Goal: Navigation & Orientation: Find specific page/section

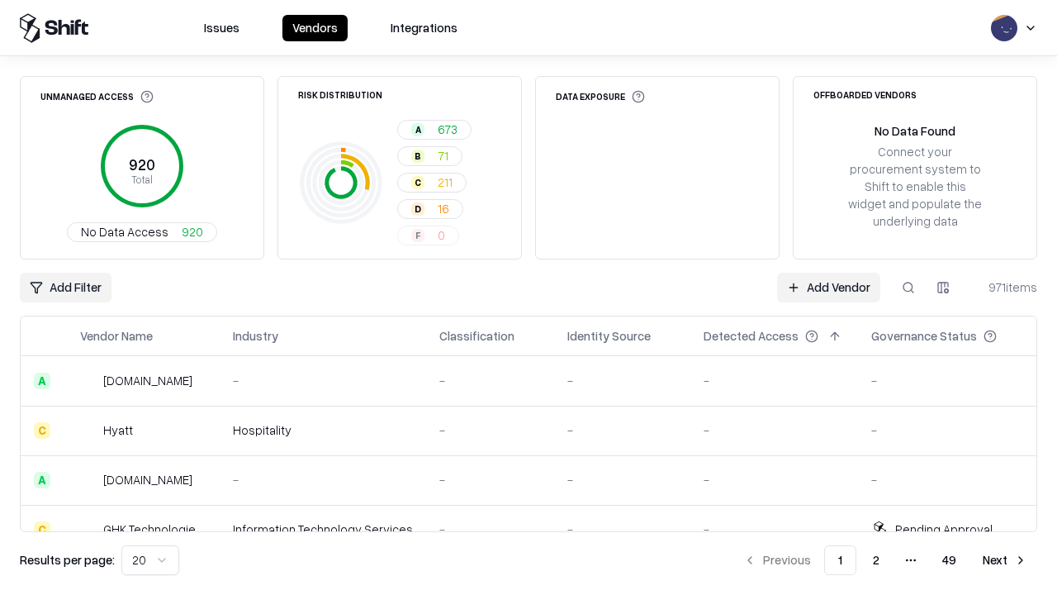
click at [150, 560] on html "Issues Vendors Integrations Unmanaged Access 920 Total No Data Access 920 Risk …" at bounding box center [528, 297] width 1057 height 595
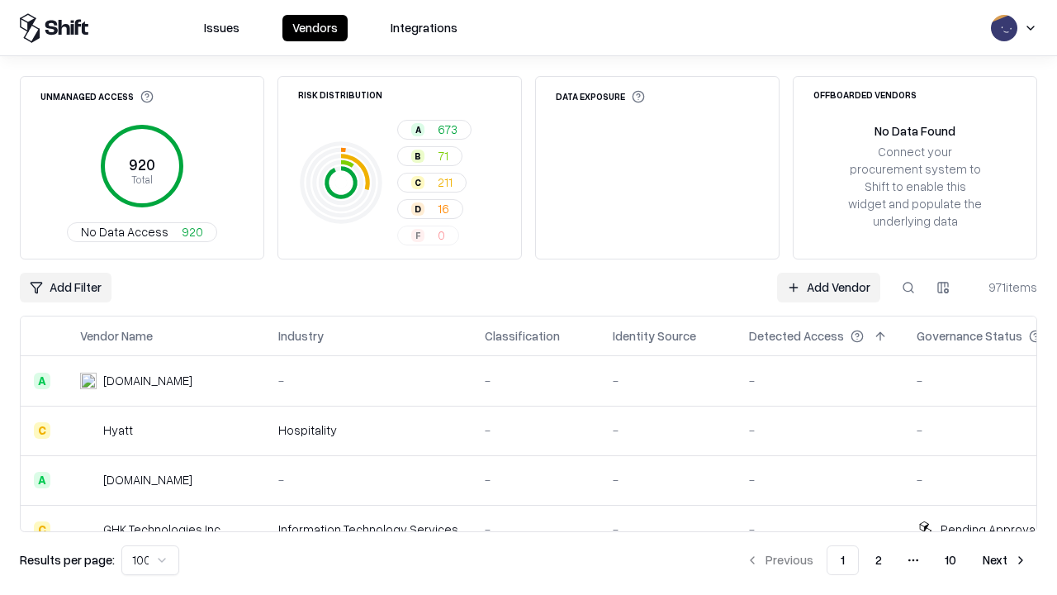
click at [1005, 560] on button "Next" at bounding box center [1005, 560] width 64 height 30
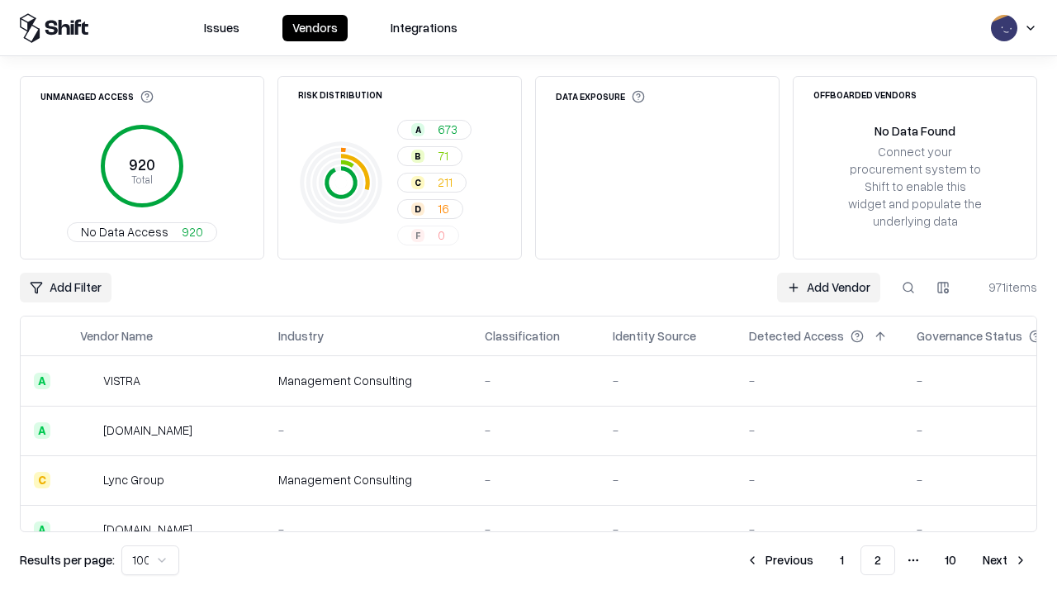
click at [1005, 560] on button "Next" at bounding box center [1005, 560] width 64 height 30
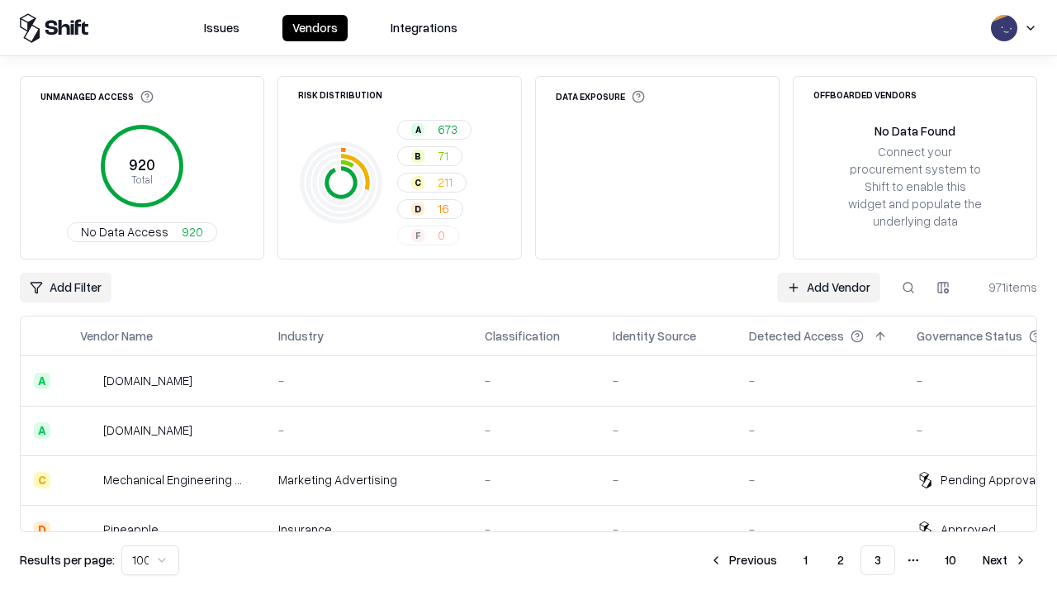
click at [1005, 560] on button "Next" at bounding box center [1005, 560] width 64 height 30
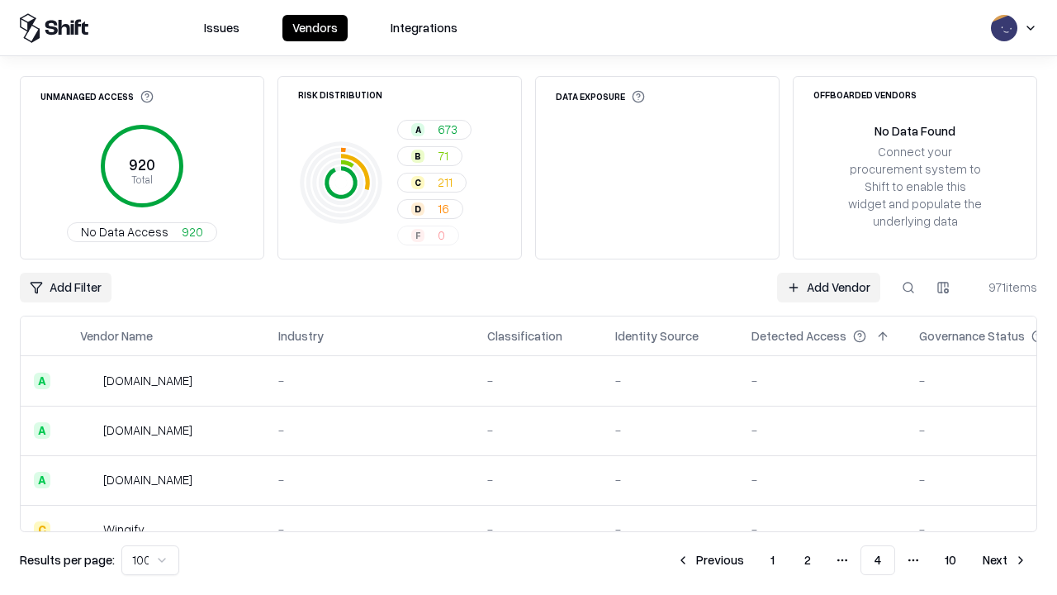
click at [1005, 560] on button "Next" at bounding box center [1005, 560] width 64 height 30
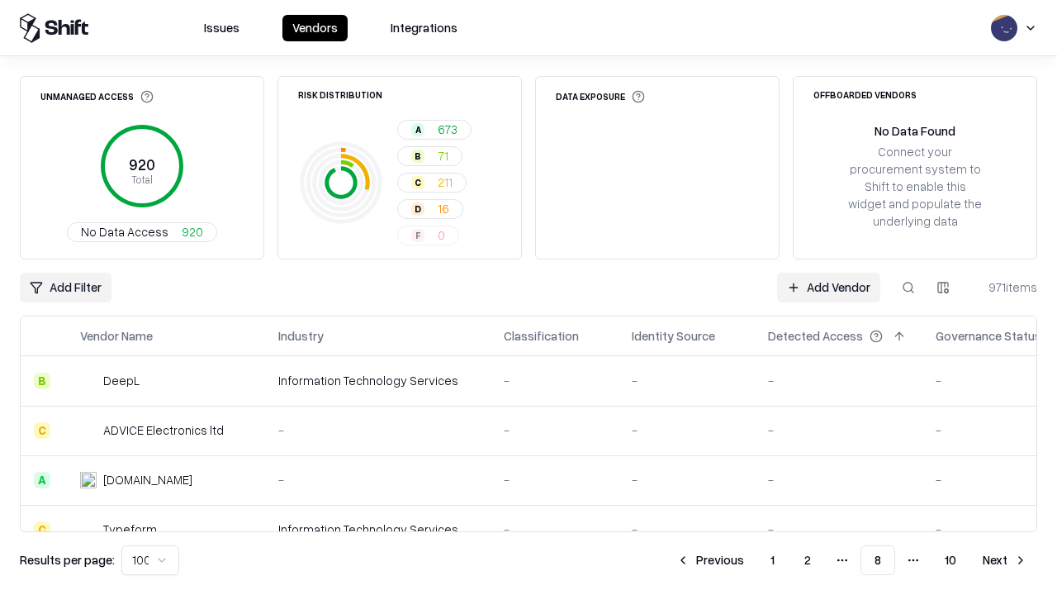
click at [1005, 560] on button "Next" at bounding box center [1005, 560] width 64 height 30
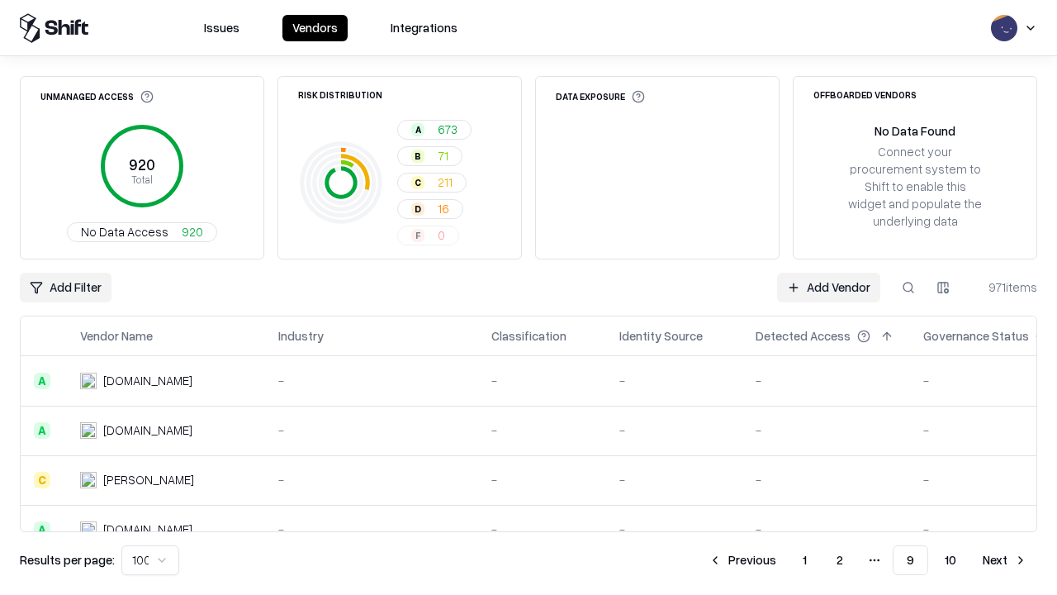
click at [1005, 560] on button "Next" at bounding box center [1005, 560] width 64 height 30
click at [780, 560] on button "Previous" at bounding box center [780, 560] width 88 height 30
click at [742, 560] on button "Previous" at bounding box center [743, 560] width 88 height 30
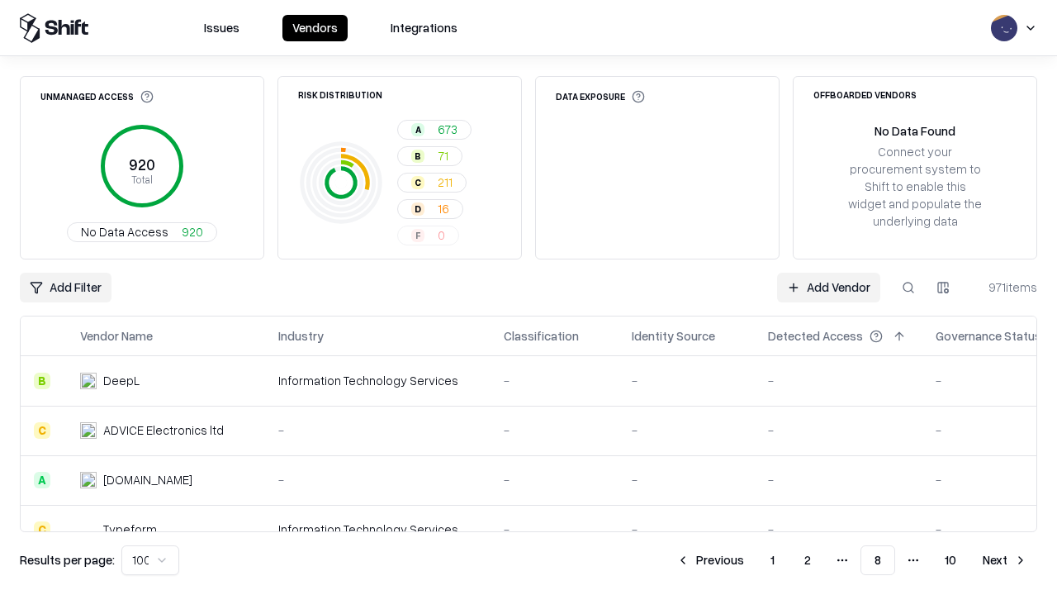
click at [710, 560] on button "Previous" at bounding box center [711, 560] width 88 height 30
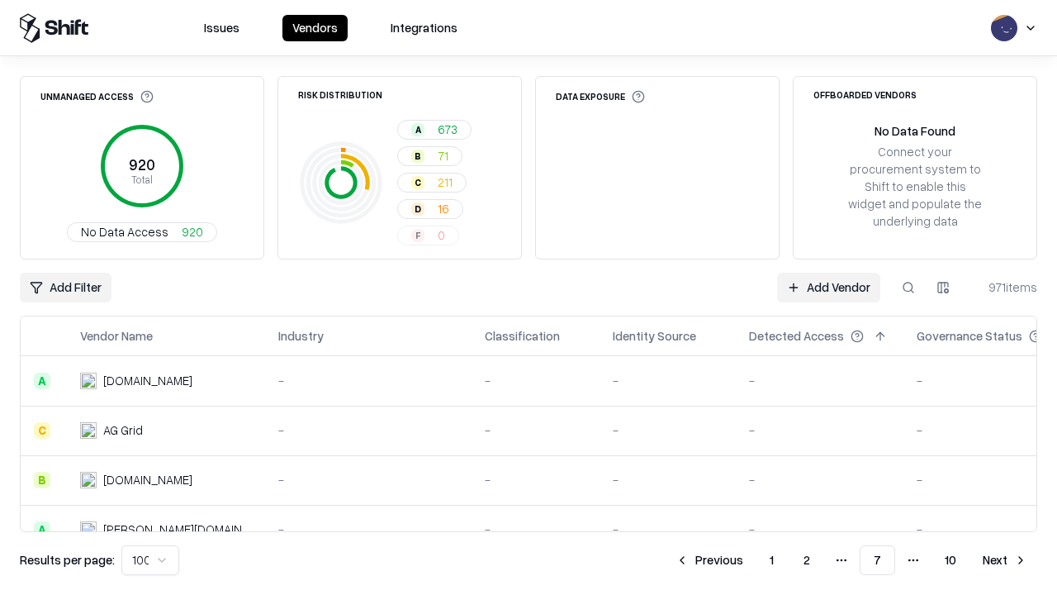
click at [709, 560] on button "Previous" at bounding box center [710, 560] width 88 height 30
click at [710, 560] on button "Previous" at bounding box center [711, 560] width 88 height 30
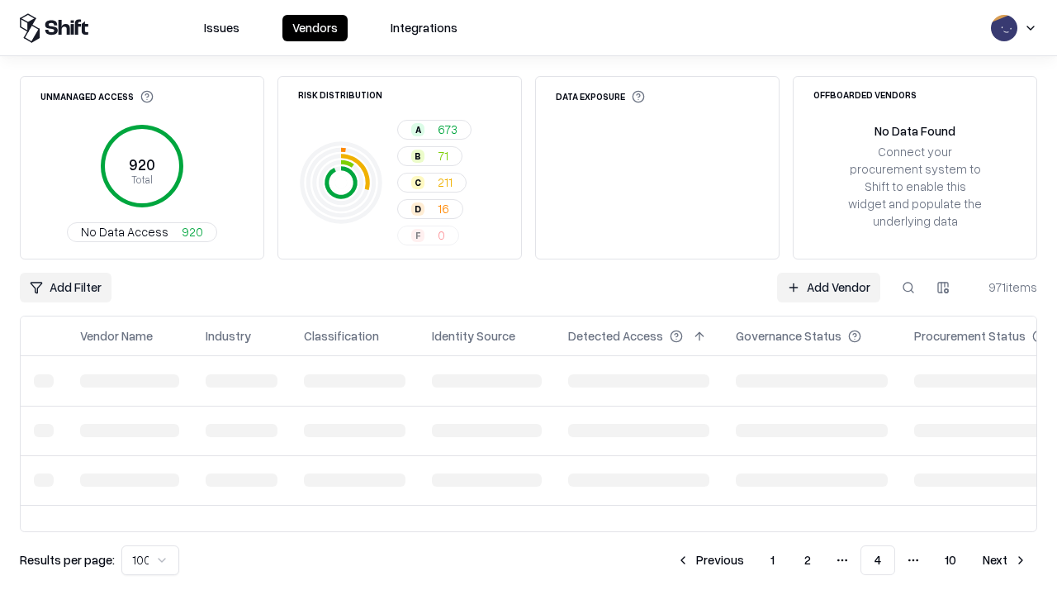
click at [710, 560] on button "Previous" at bounding box center [711, 560] width 88 height 30
